Goal: Find specific page/section: Find specific page/section

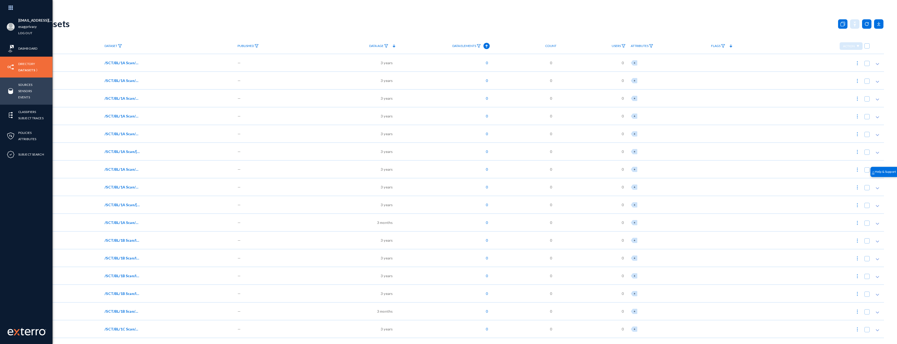
click at [18, 90] on div "Sources Sensors Events" at bounding box center [26, 90] width 52 height 27
click at [23, 84] on link "Sources" at bounding box center [25, 85] width 14 height 6
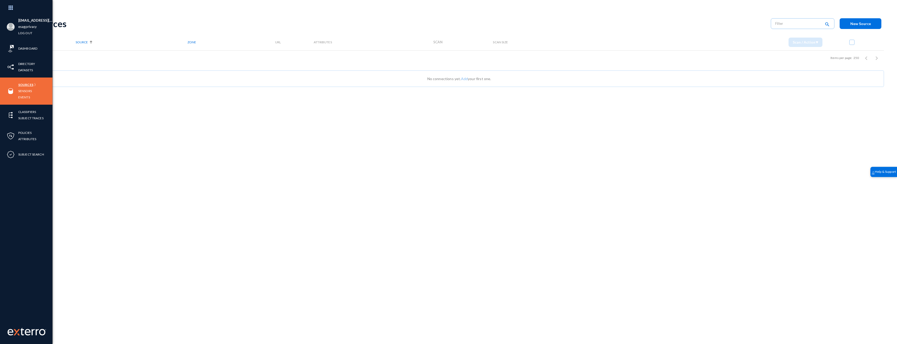
click at [23, 84] on link "Sources" at bounding box center [25, 85] width 15 height 6
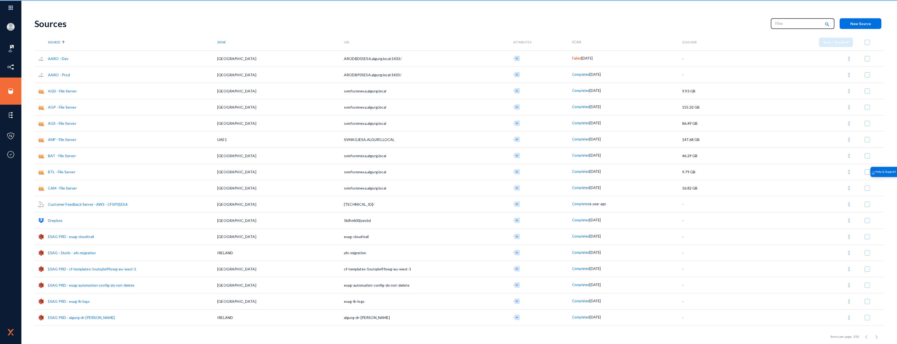
click at [806, 22] on input "text" at bounding box center [798, 24] width 46 height 8
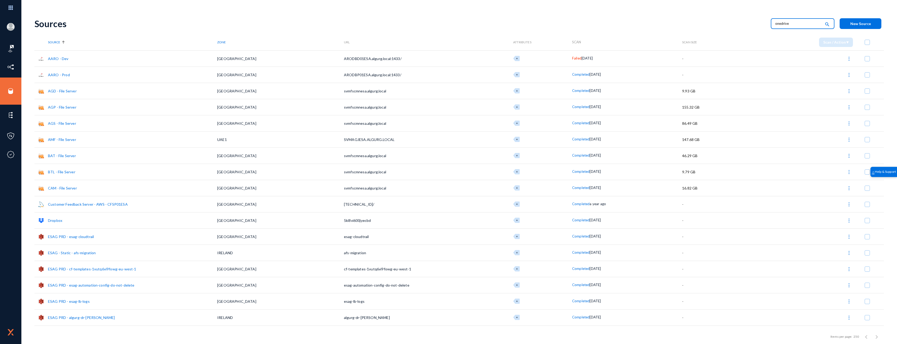
type input "onedrive"
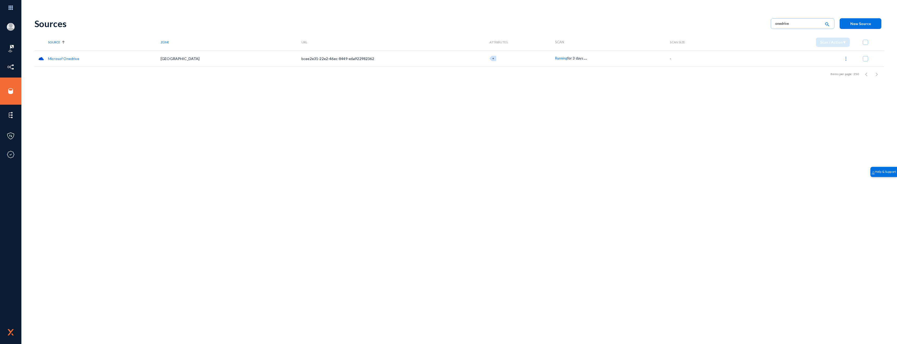
click at [67, 58] on link "Microsof Onedrive" at bounding box center [63, 58] width 31 height 4
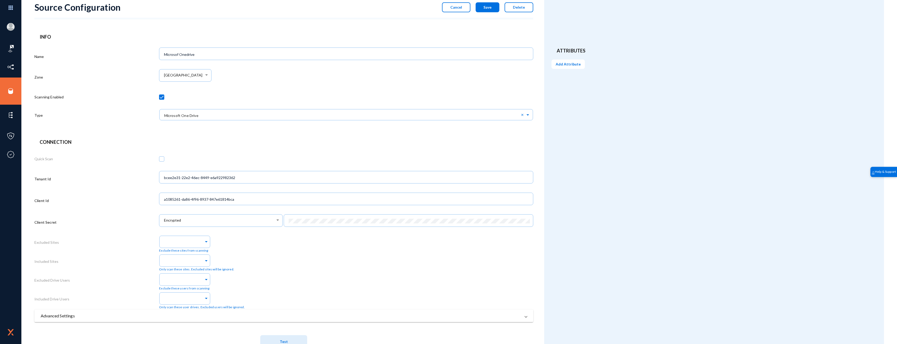
scroll to position [16, 0]
click at [289, 30] on form "Source Configuration Cancel Save Delete Info Name Microsof Onedrive Zone [GEOGR…" at bounding box center [289, 179] width 510 height 365
click at [195, 76] on div "[GEOGRAPHIC_DATA]" at bounding box center [184, 76] width 40 height 5
click at [257, 84] on div at bounding box center [448, 172] width 897 height 344
click at [449, 8] on button "Cancel" at bounding box center [456, 8] width 28 height 10
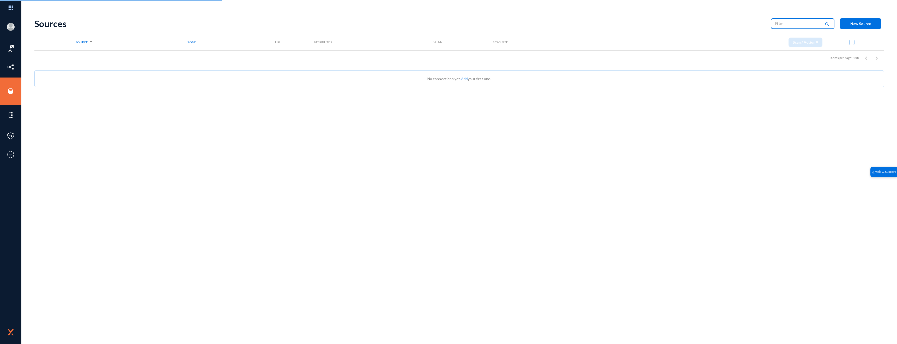
click at [803, 23] on input "text" at bounding box center [798, 24] width 46 height 8
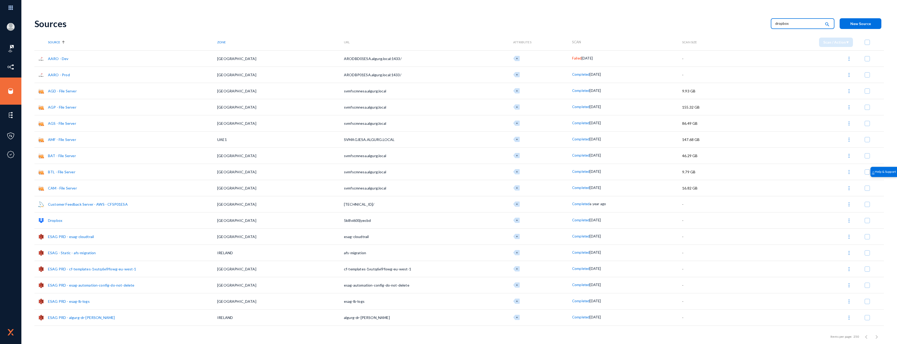
type input "dropbox"
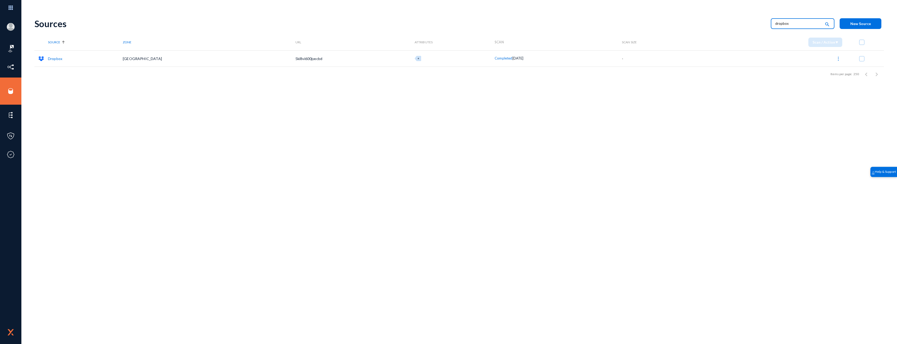
click at [52, 58] on link "Dropbox" at bounding box center [55, 58] width 14 height 4
